Goal: Task Accomplishment & Management: Use online tool/utility

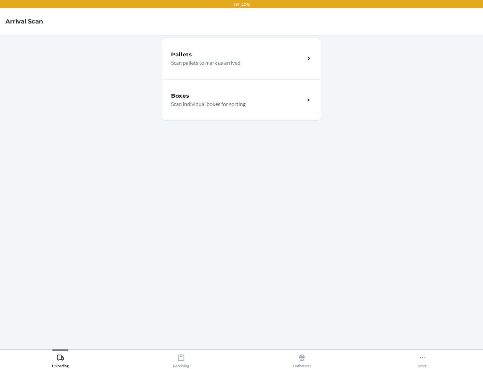
click at [238, 96] on div "Boxes" at bounding box center [238, 96] width 134 height 8
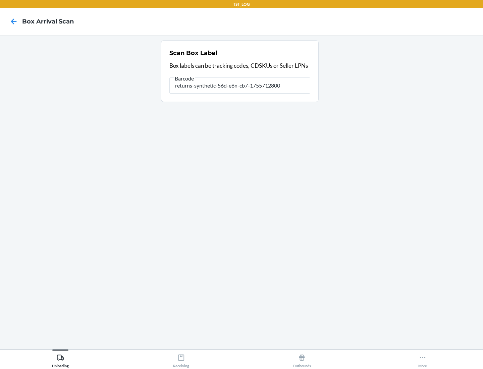
type input "returns-synthetic-56d-e6n-cb7-1755712800"
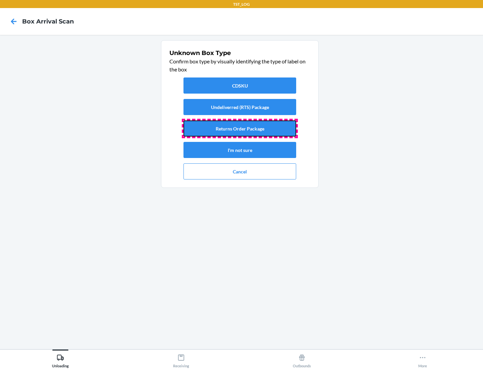
click at [240, 128] on button "Returns Order Package" at bounding box center [240, 128] width 113 height 16
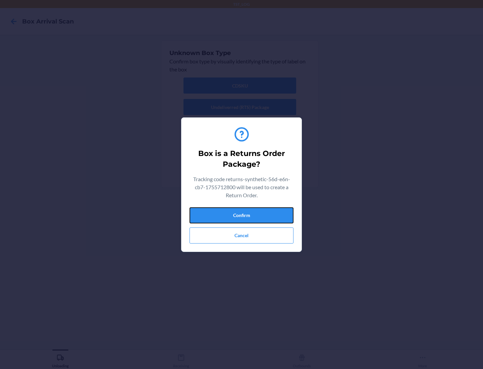
click at [242, 215] on button "Confirm" at bounding box center [242, 215] width 104 height 16
